Goal: Task Accomplishment & Management: Complete application form

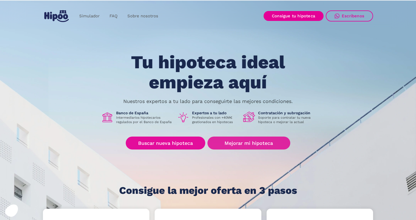
click at [181, 145] on link "Buscar nueva hipoteca" at bounding box center [165, 142] width 79 height 13
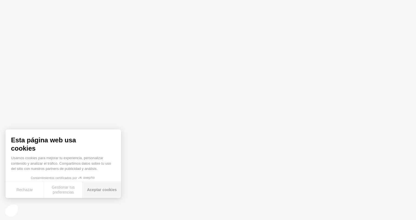
click at [105, 189] on button "Aceptar cookies" at bounding box center [101, 189] width 38 height 16
